Goal: Task Accomplishment & Management: Complete application form

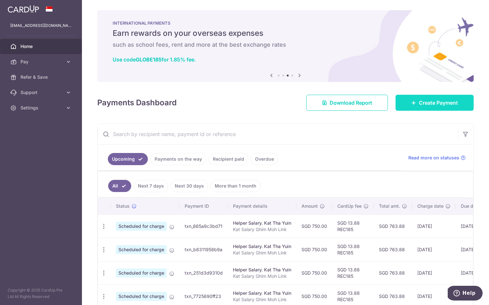
click at [459, 110] on link "Create Payment" at bounding box center [434, 103] width 78 height 16
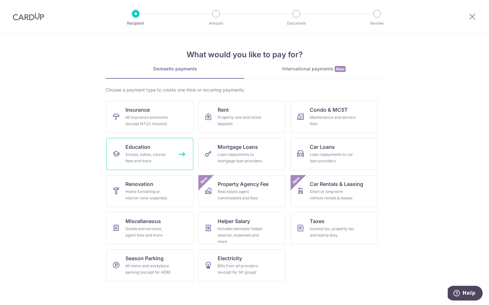
click at [141, 150] on span "Education" at bounding box center [137, 147] width 25 height 8
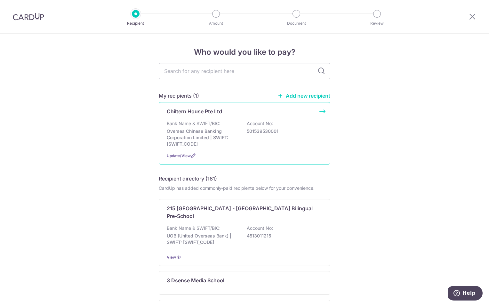
click at [242, 144] on div "Bank Name & SWIFT/BIC: Oversea Chinese Banking Corporation Limited | SWIFT: [SW…" at bounding box center [245, 133] width 156 height 27
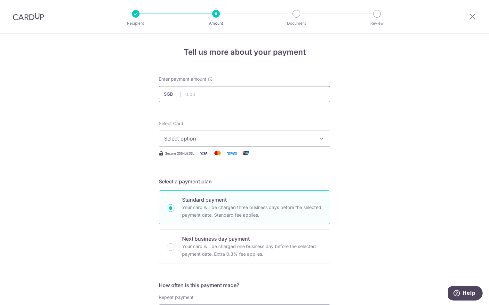
click at [227, 89] on input "text" at bounding box center [245, 94] width 172 height 16
type input "2,386.55"
click at [253, 141] on span "Select option" at bounding box center [238, 139] width 149 height 8
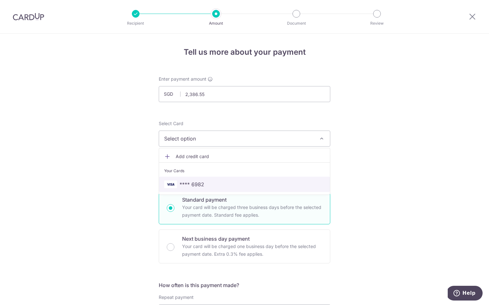
click at [245, 180] on link "**** 6982" at bounding box center [244, 184] width 171 height 15
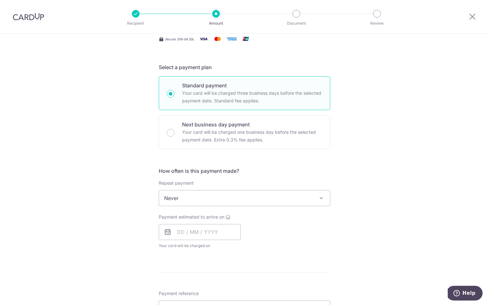
scroll to position [118, 0]
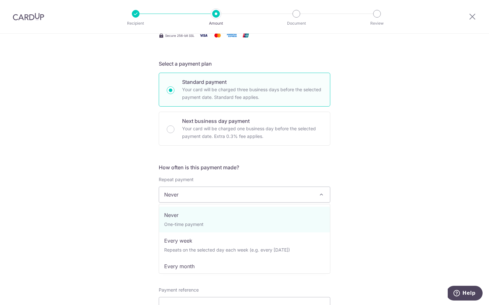
click at [233, 188] on span "Never" at bounding box center [244, 194] width 171 height 15
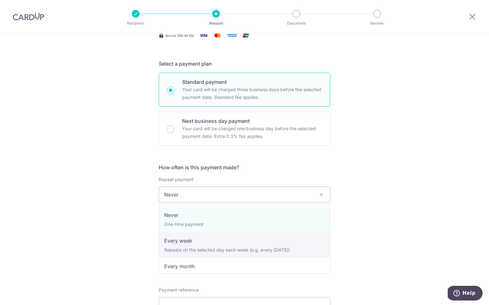
select select "2"
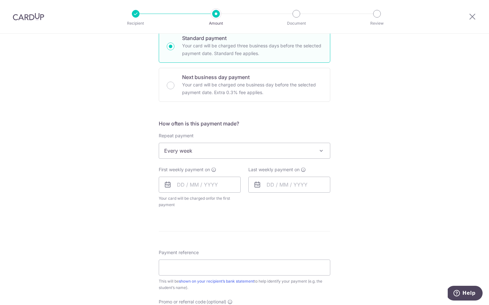
scroll to position [163, 0]
click at [215, 184] on input "text" at bounding box center [200, 183] width 82 height 16
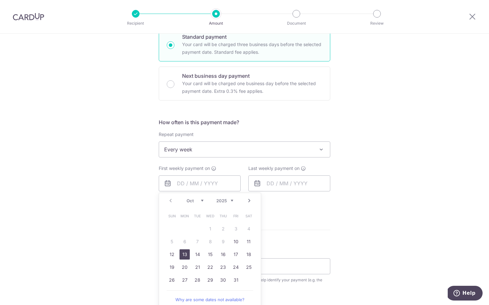
click at [186, 255] on link "13" at bounding box center [185, 254] width 10 height 10
type input "[DATE]"
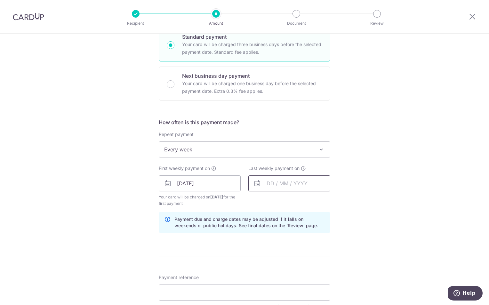
click at [288, 187] on input "text" at bounding box center [289, 183] width 82 height 16
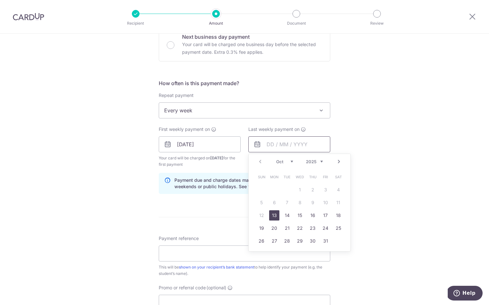
scroll to position [202, 0]
click at [275, 240] on link "27" at bounding box center [274, 241] width 10 height 10
type input "[DATE]"
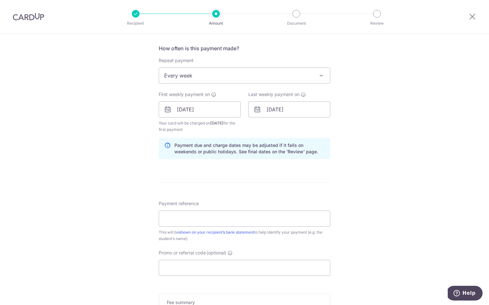
scroll to position [237, 0]
click at [207, 219] on input "Payment reference" at bounding box center [245, 218] width 172 height 16
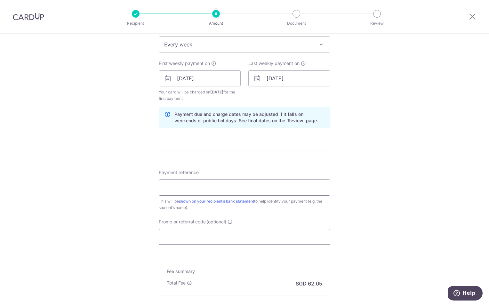
scroll to position [275, 0]
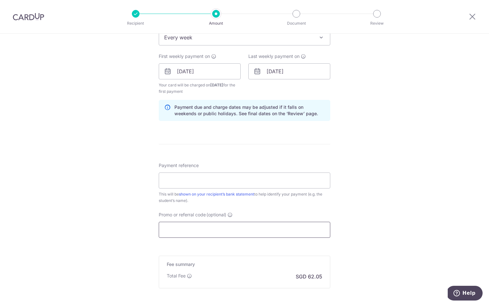
click at [180, 231] on input "Promo or referral code (optional)" at bounding box center [245, 230] width 172 height 16
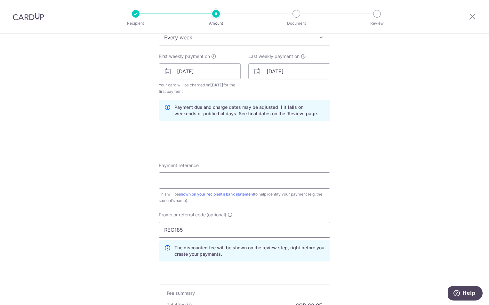
type input "REC185"
click at [207, 175] on input "Payment reference" at bounding box center [245, 180] width 172 height 16
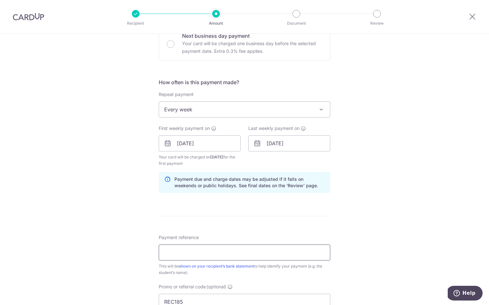
scroll to position [228, 0]
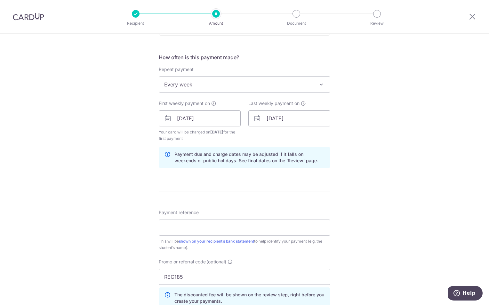
click at [361, 171] on div "Tell us more about your payment Enter payment amount SGD 2,386.55 2386.55 Selec…" at bounding box center [244, 126] width 489 height 640
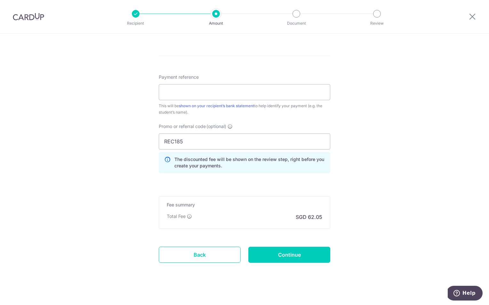
scroll to position [363, 0]
click at [267, 99] on input "Payment reference" at bounding box center [245, 92] width 172 height 16
click at [193, 91] on input "Payment reference" at bounding box center [245, 92] width 172 height 16
paste input "JGPKB-Nathan"
type input "JGPKB-Nathan"
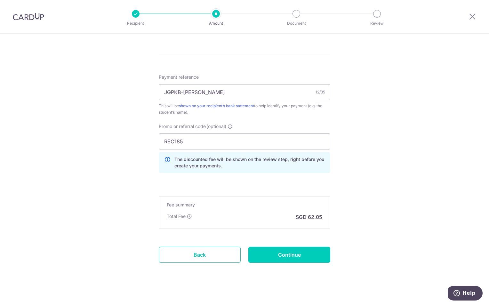
click at [270, 249] on input "Continue" at bounding box center [289, 255] width 82 height 16
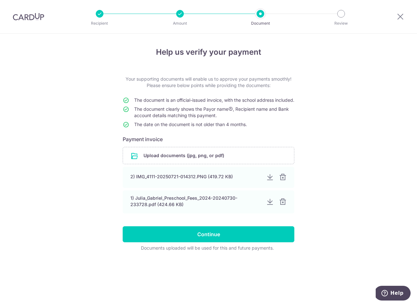
click at [169, 106] on td "The document is an official-issued invoice, with the school address included." at bounding box center [214, 101] width 160 height 9
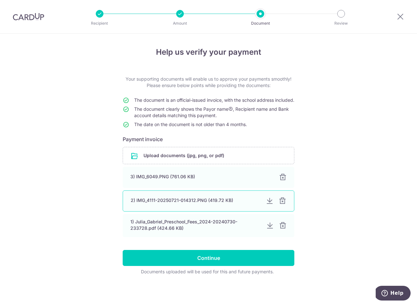
click at [193, 204] on div "2) IMG_4111-20250721-014312.PNG (419.72 KB)" at bounding box center [196, 200] width 130 height 6
click at [269, 205] on div at bounding box center [270, 201] width 8 height 8
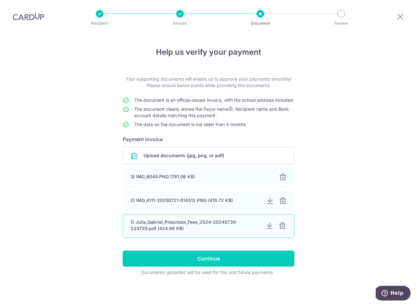
click at [269, 230] on div at bounding box center [270, 226] width 8 height 8
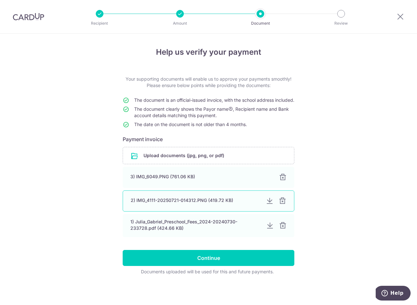
click at [282, 205] on div at bounding box center [282, 201] width 8 height 8
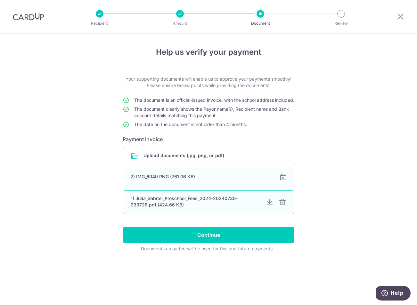
click at [284, 206] on div at bounding box center [282, 202] width 8 height 8
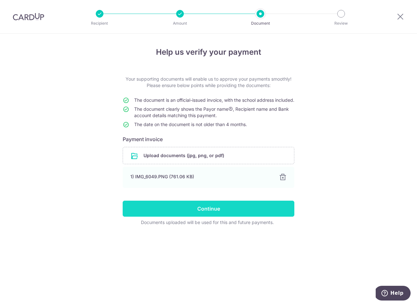
click at [251, 216] on input "Continue" at bounding box center [209, 209] width 172 height 16
click at [233, 217] on input "Continue" at bounding box center [209, 209] width 172 height 16
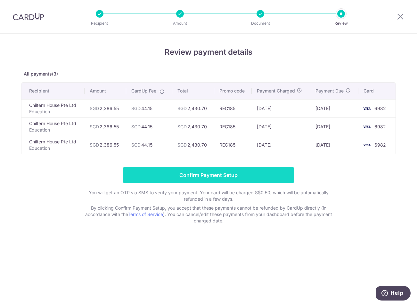
click at [234, 177] on input "Confirm Payment Setup" at bounding box center [209, 175] width 172 height 16
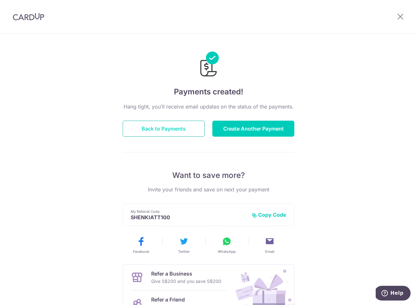
click at [180, 135] on button "Back to Payments" at bounding box center [164, 129] width 82 height 16
